Goal: Navigation & Orientation: Find specific page/section

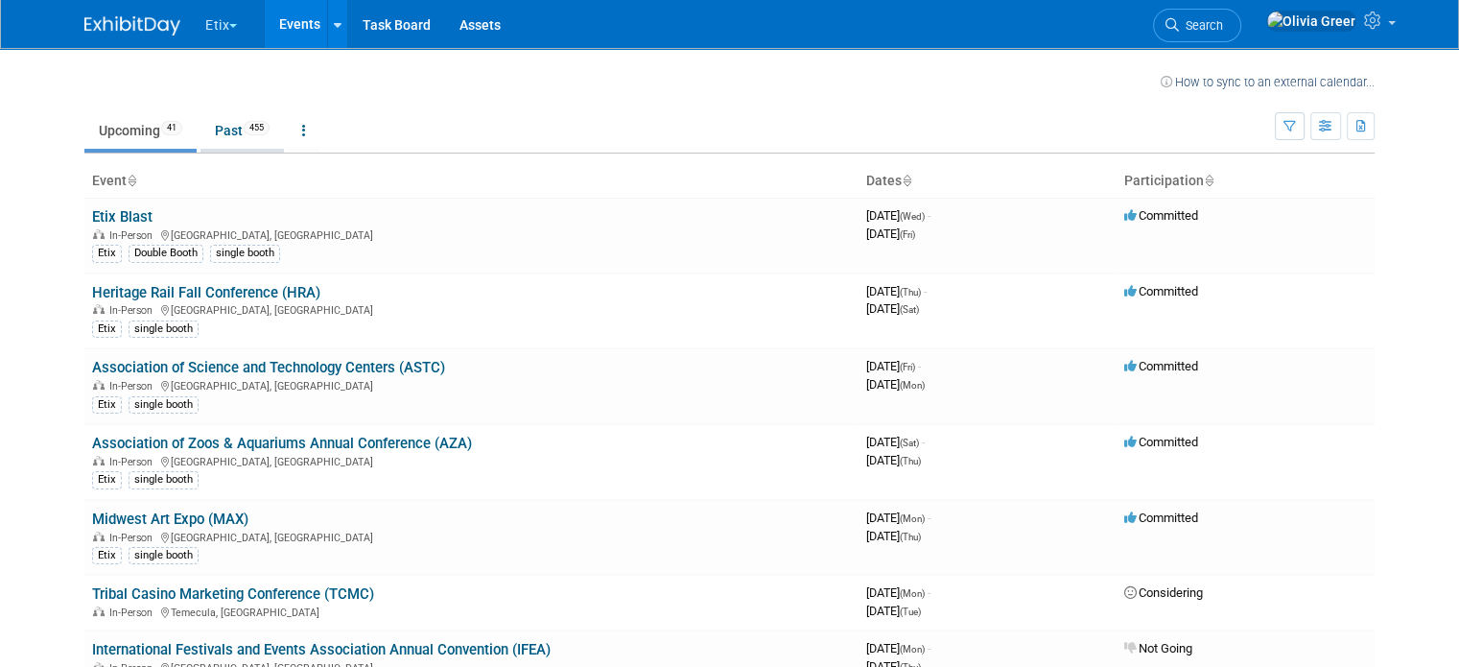
click at [215, 137] on link "Past 455" at bounding box center [241, 130] width 83 height 36
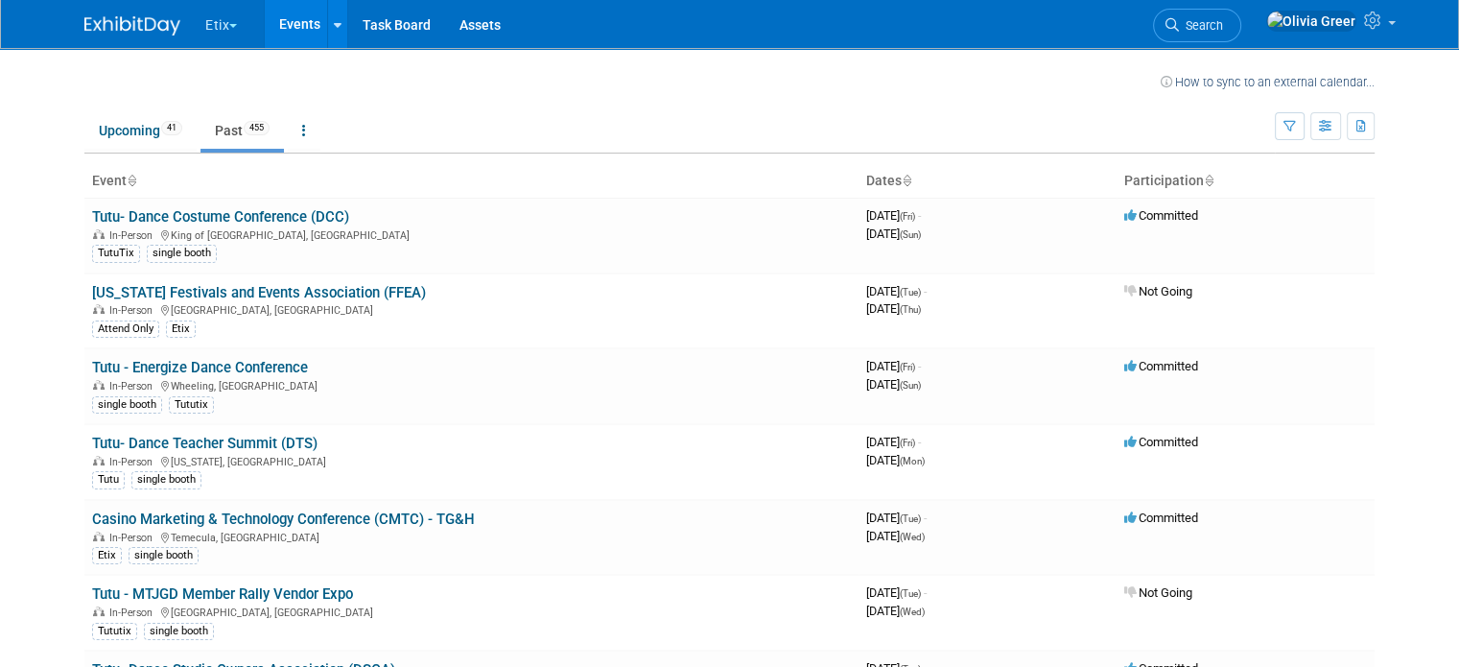
click at [219, 130] on link "Past 455" at bounding box center [241, 130] width 83 height 36
click at [909, 176] on icon at bounding box center [907, 182] width 10 height 12
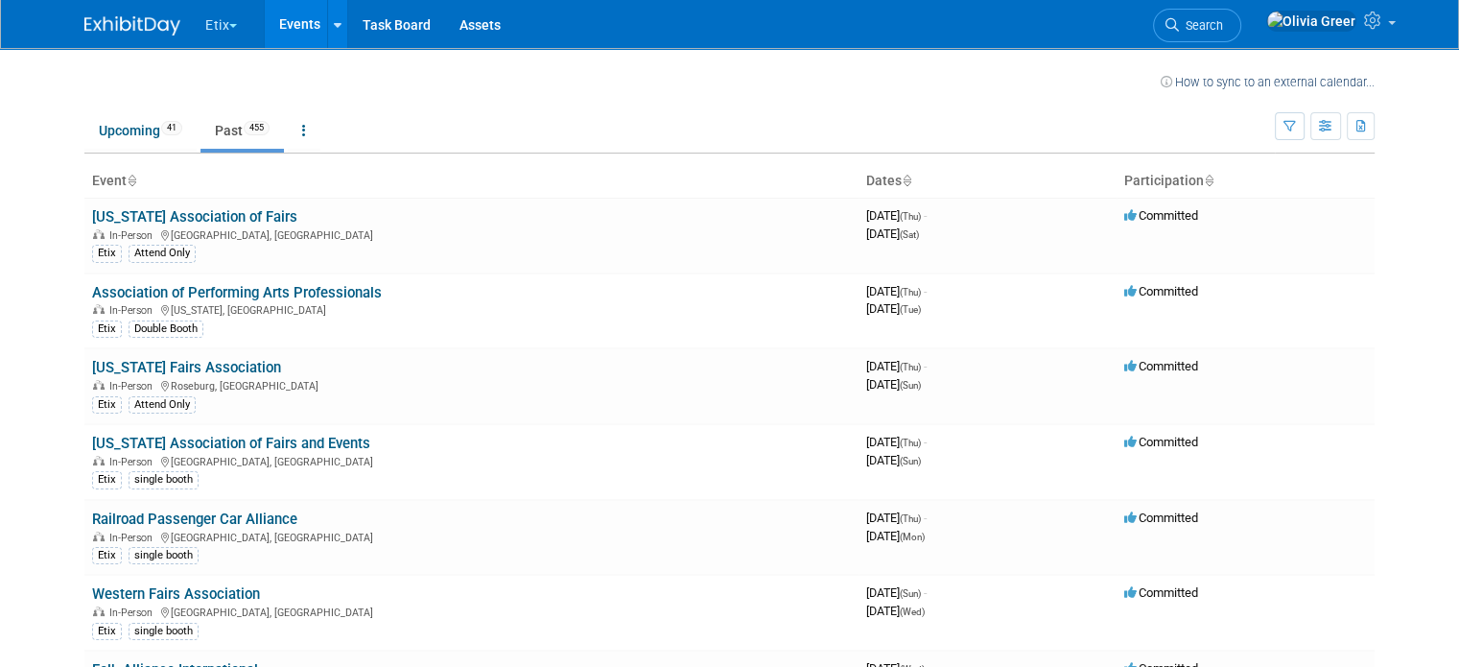
click at [910, 184] on icon at bounding box center [907, 182] width 10 height 12
